Goal: Information Seeking & Learning: Check status

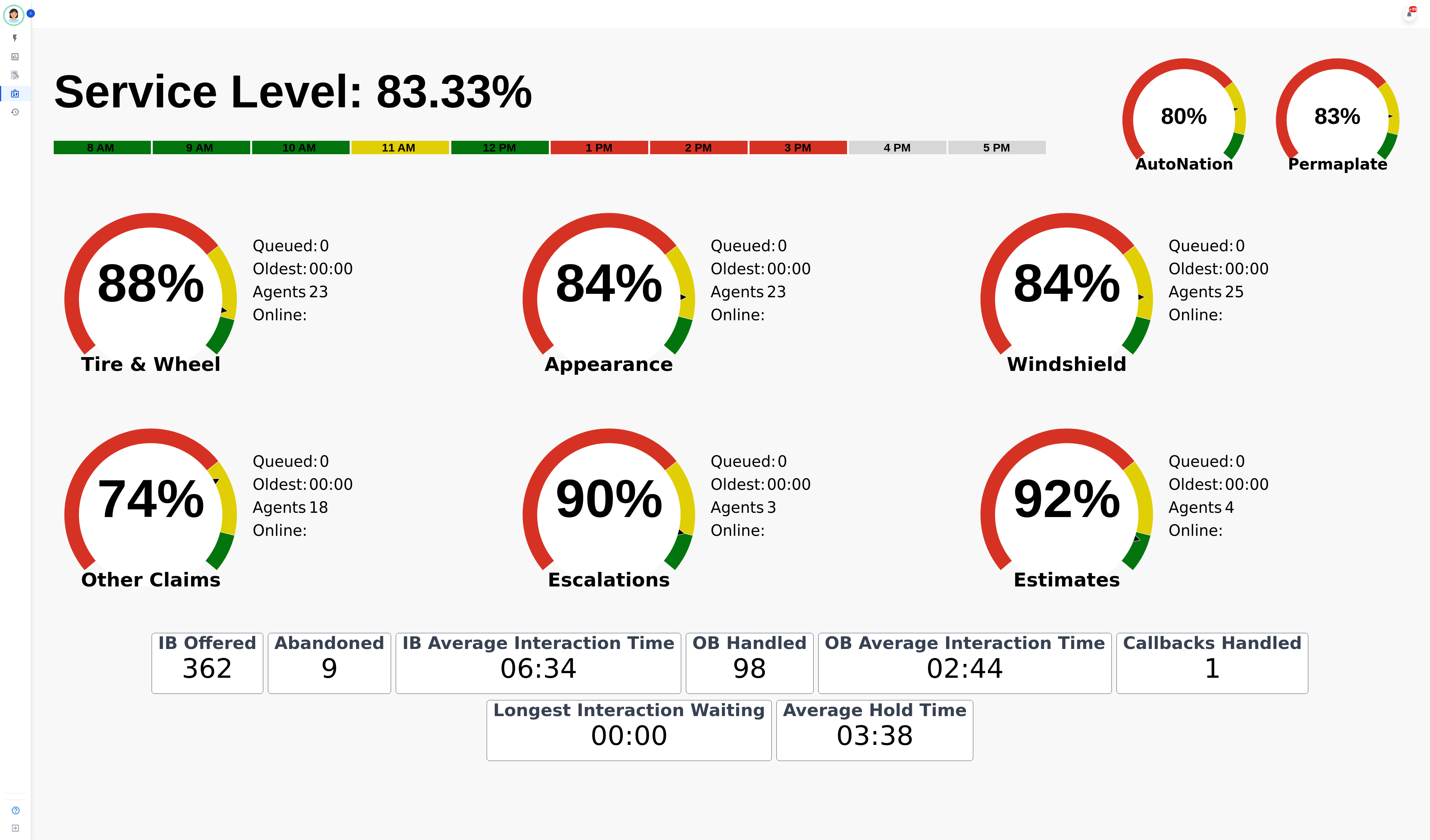
click at [476, 252] on div "Created with Highcharts 10.3.3 88% ​ 88% Tire & Wheel Queued: 0 Oldest: 00:00 A…" at bounding box center [272, 312] width 453 height 211
click at [455, 433] on div "Created with Highcharts 10.3.3 74% ​ 74% Other Claims Queued: 0 Oldest: 00:00 A…" at bounding box center [272, 527] width 453 height 211
click at [691, 672] on div "103" at bounding box center [749, 669] width 118 height 41
